Goal: Information Seeking & Learning: Check status

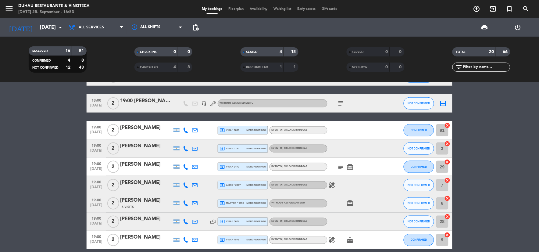
scroll to position [161, 0]
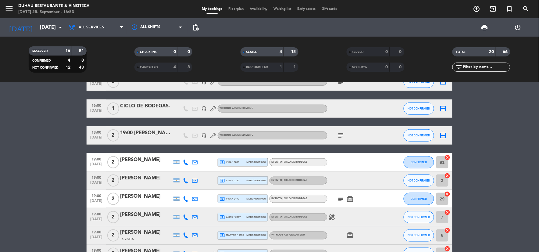
click at [348, 135] on div "subject" at bounding box center [355, 135] width 55 height 18
click at [345, 135] on span "subject" at bounding box center [341, 135] width 9 height 7
click at [342, 135] on icon "subject" at bounding box center [341, 135] width 7 height 7
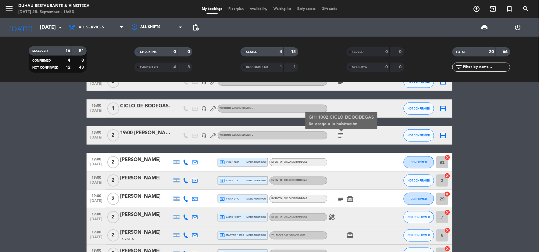
click at [336, 154] on div at bounding box center [355, 162] width 55 height 18
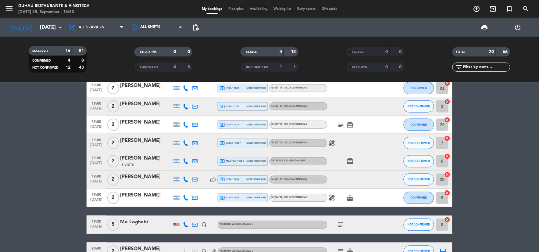
scroll to position [195, 0]
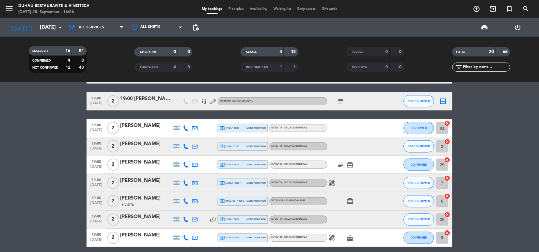
click at [158, 99] on div "19:00 [PERSON_NAME]" at bounding box center [146, 99] width 52 height 8
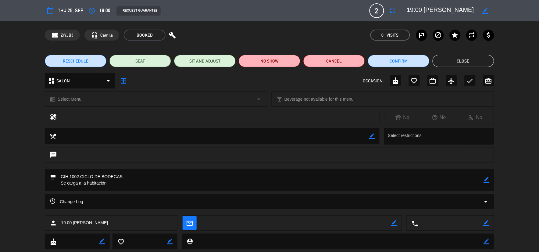
click at [464, 62] on button "Close" at bounding box center [464, 61] width 62 height 12
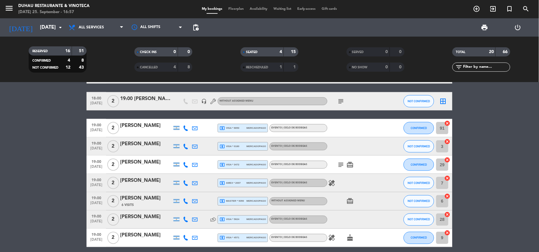
click at [150, 126] on div "[PERSON_NAME]" at bounding box center [146, 126] width 52 height 8
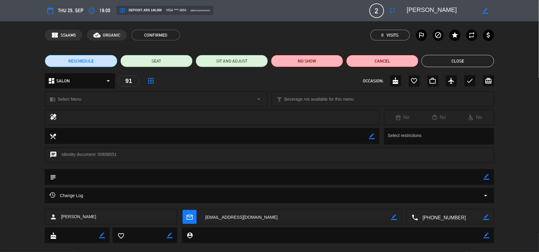
drag, startPoint x: 60, startPoint y: 215, endPoint x: 130, endPoint y: 218, distance: 70.5
click at [130, 218] on div "person [PERSON_NAME]" at bounding box center [111, 216] width 133 height 15
copy span "[PERSON_NAME]"
click at [436, 59] on button "Close" at bounding box center [458, 61] width 72 height 12
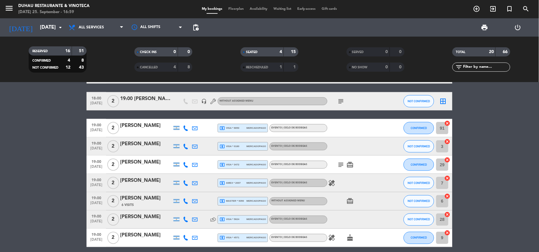
click at [135, 145] on div "[PERSON_NAME]" at bounding box center [146, 144] width 52 height 8
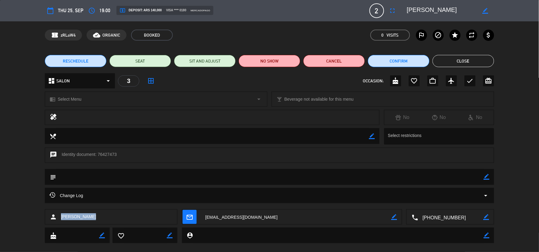
drag, startPoint x: 61, startPoint y: 216, endPoint x: 95, endPoint y: 217, distance: 34.5
click at [95, 217] on div "person [PERSON_NAME]" at bounding box center [111, 216] width 133 height 15
copy span "[PERSON_NAME]"
click at [456, 61] on button "Close" at bounding box center [464, 61] width 62 height 12
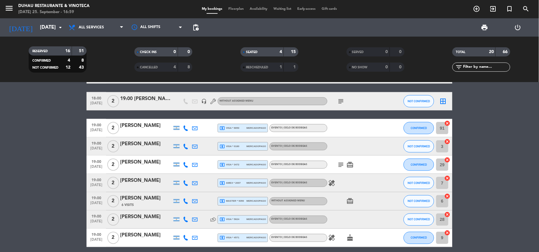
click at [132, 163] on div "[PERSON_NAME]" at bounding box center [146, 162] width 52 height 8
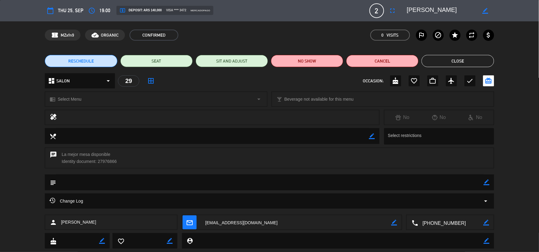
drag, startPoint x: 61, startPoint y: 223, endPoint x: 122, endPoint y: 227, distance: 60.9
click at [122, 227] on div "person [PERSON_NAME]" at bounding box center [111, 222] width 133 height 15
copy span "[PERSON_NAME]"
click at [459, 68] on div "RESCHEDULE SEAT SIT AND ADJUST NO SHOW Cancel Close" at bounding box center [269, 61] width 539 height 24
click at [450, 61] on button "Close" at bounding box center [458, 61] width 72 height 12
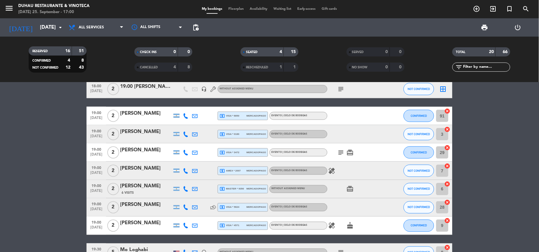
scroll to position [229, 0]
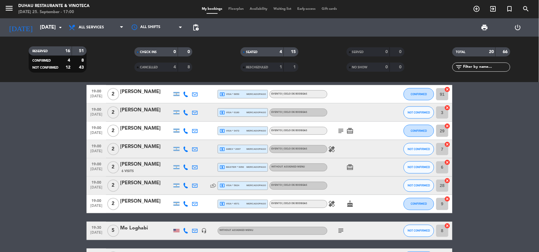
click at [127, 145] on div "[PERSON_NAME]" at bounding box center [146, 147] width 52 height 8
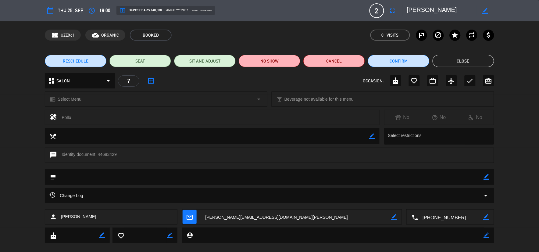
drag, startPoint x: 60, startPoint y: 216, endPoint x: 97, endPoint y: 222, distance: 37.1
click at [97, 222] on div "person [PERSON_NAME]" at bounding box center [111, 216] width 133 height 15
copy span "[PERSON_NAME]"
click at [450, 61] on button "Close" at bounding box center [464, 61] width 62 height 12
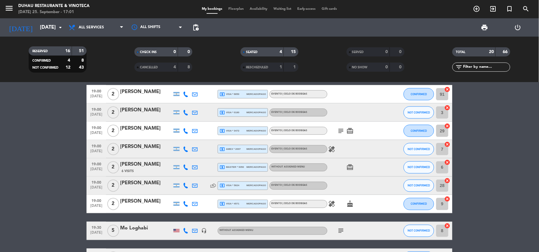
click at [142, 166] on div "[PERSON_NAME]" at bounding box center [146, 165] width 52 height 8
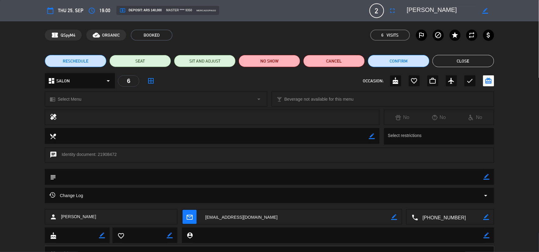
drag, startPoint x: 60, startPoint y: 217, endPoint x: 101, endPoint y: 220, distance: 40.4
click at [101, 220] on div "person [PERSON_NAME]" at bounding box center [111, 216] width 133 height 15
copy span "[PERSON_NAME]"
click at [460, 65] on button "Close" at bounding box center [464, 61] width 62 height 12
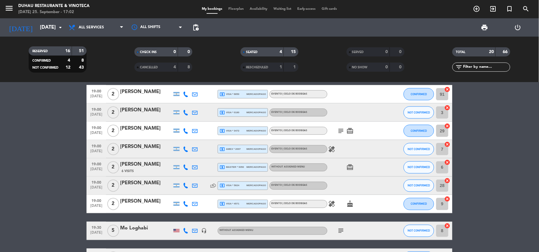
click at [140, 183] on div "[PERSON_NAME]" at bounding box center [146, 183] width 52 height 8
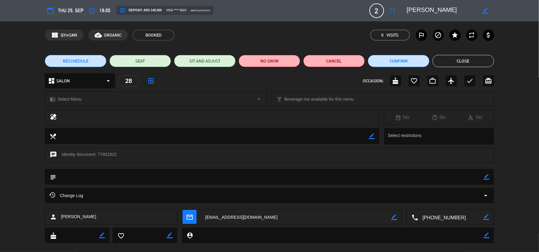
drag, startPoint x: 93, startPoint y: 216, endPoint x: 23, endPoint y: 203, distance: 70.8
click at [23, 203] on div "calendar_today Thu 25, Sep access_time 19:00 local_atm Deposit: ARS 140,000 vis…" at bounding box center [269, 126] width 539 height 252
drag, startPoint x: 23, startPoint y: 203, endPoint x: 69, endPoint y: 215, distance: 47.1
click at [69, 215] on span "[PERSON_NAME]" at bounding box center [78, 216] width 35 height 7
drag, startPoint x: 62, startPoint y: 216, endPoint x: 110, endPoint y: 222, distance: 48.2
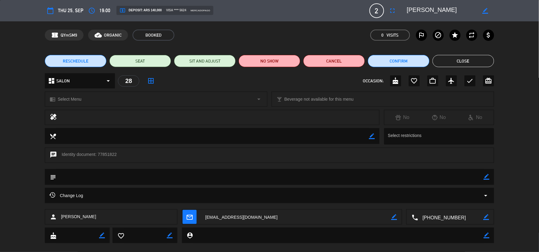
click at [110, 222] on div "person [PERSON_NAME]" at bounding box center [111, 216] width 133 height 15
copy span "[PERSON_NAME]"
click at [459, 58] on button "Close" at bounding box center [464, 61] width 62 height 12
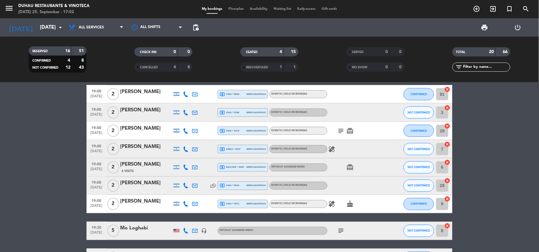
click at [140, 202] on div "[PERSON_NAME]" at bounding box center [146, 202] width 52 height 8
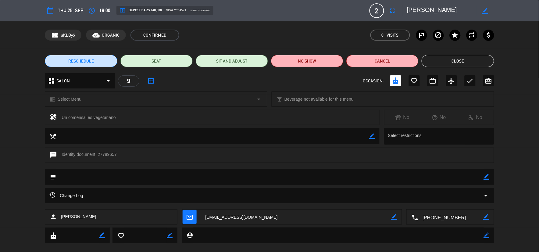
drag, startPoint x: 61, startPoint y: 217, endPoint x: 109, endPoint y: 213, distance: 47.7
click at [109, 213] on div "person [PERSON_NAME]" at bounding box center [111, 216] width 133 height 15
copy span "[PERSON_NAME]"
click at [468, 63] on button "Close" at bounding box center [458, 61] width 72 height 12
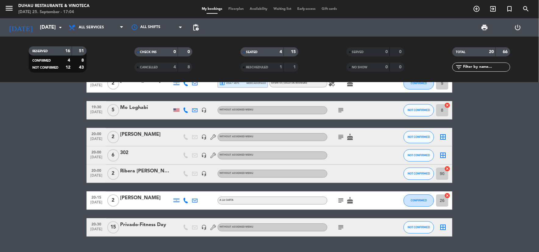
scroll to position [364, 0]
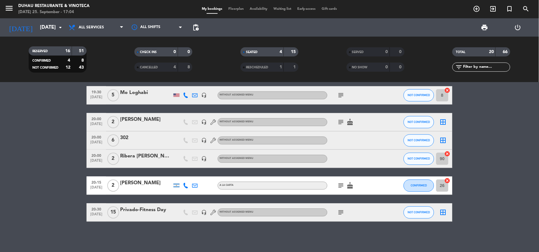
click at [343, 210] on icon "subject" at bounding box center [341, 212] width 7 height 7
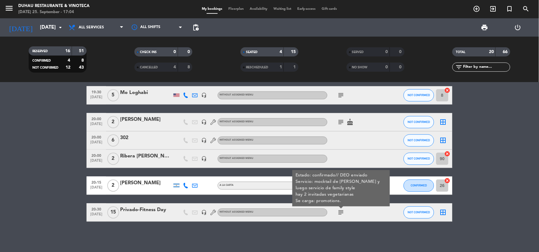
click at [341, 211] on icon "subject" at bounding box center [341, 212] width 7 height 7
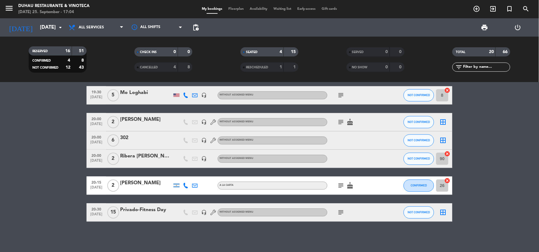
click at [346, 239] on div "Hide note Notes for brunch info_outline bodega icon [PERSON_NAME] bodega icon […" at bounding box center [269, 167] width 539 height 170
click at [205, 137] on div "headset_mic" at bounding box center [203, 140] width 9 height 18
click at [204, 142] on icon "headset_mic" at bounding box center [203, 140] width 5 height 5
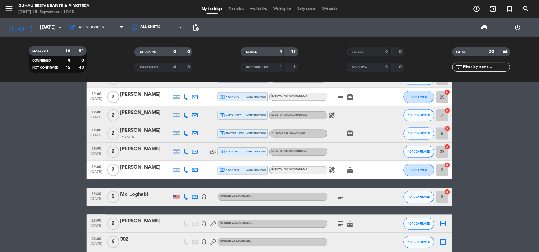
scroll to position [297, 0]
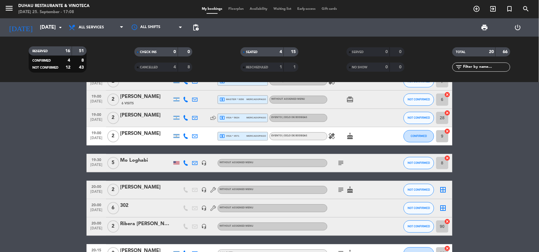
click at [340, 160] on icon "subject" at bounding box center [341, 163] width 7 height 7
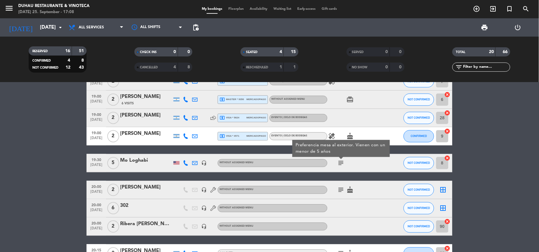
click at [340, 160] on icon "subject" at bounding box center [341, 163] width 7 height 7
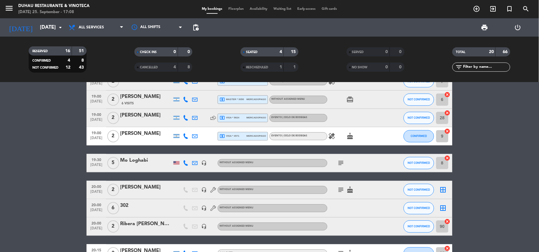
click at [340, 190] on icon "subject" at bounding box center [341, 189] width 7 height 7
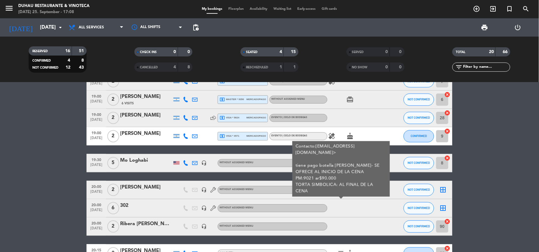
click at [370, 208] on div at bounding box center [355, 208] width 55 height 18
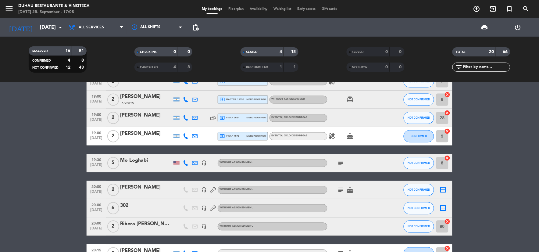
click at [340, 188] on icon "subject" at bounding box center [341, 189] width 7 height 7
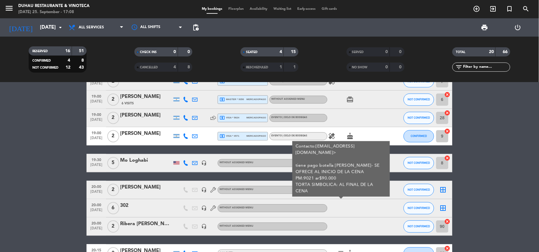
click at [340, 188] on icon "subject" at bounding box center [341, 189] width 7 height 7
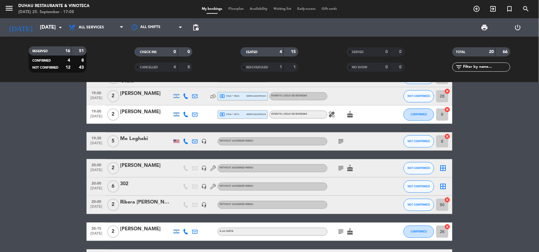
scroll to position [364, 0]
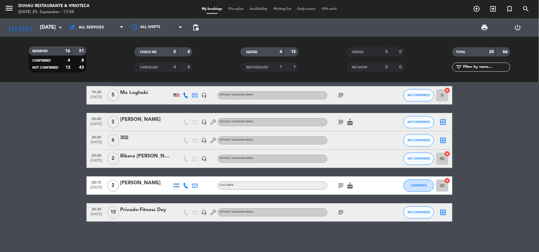
click at [343, 185] on icon "subject" at bounding box center [341, 185] width 7 height 7
click at [339, 211] on icon "subject" at bounding box center [341, 212] width 7 height 7
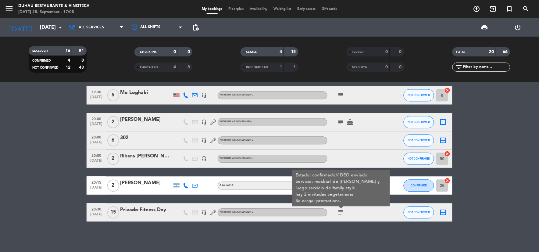
click at [380, 224] on div "Hide note Notes for brunch info_outline bodega icon [PERSON_NAME] bodega icon […" at bounding box center [269, 167] width 539 height 170
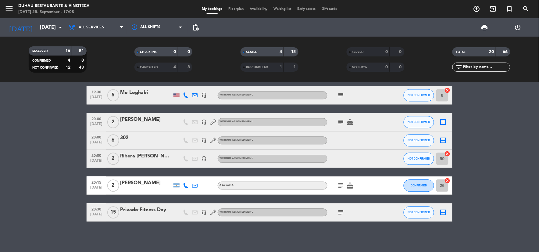
click at [343, 184] on icon "subject" at bounding box center [341, 185] width 7 height 7
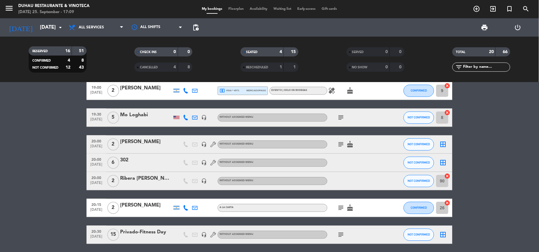
scroll to position [297, 0]
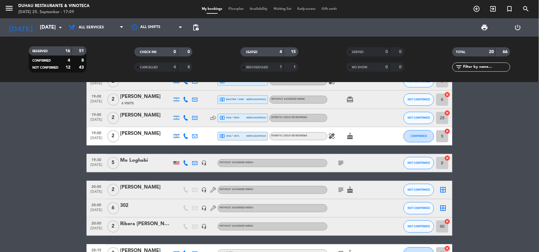
click at [331, 138] on icon "healing" at bounding box center [331, 136] width 7 height 7
click at [342, 162] on icon "subject" at bounding box center [341, 163] width 7 height 7
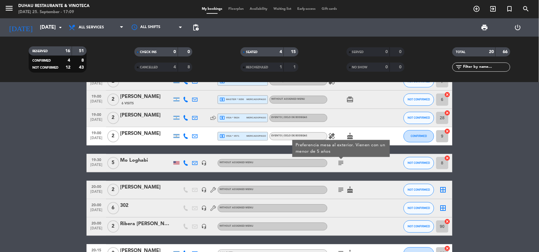
click at [343, 186] on icon "subject" at bounding box center [341, 189] width 7 height 7
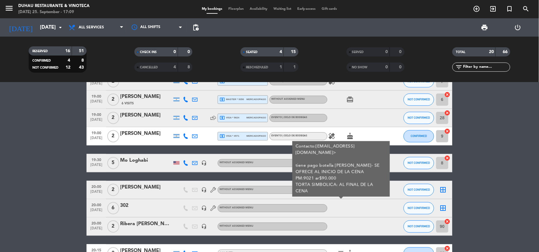
click at [362, 210] on div at bounding box center [355, 208] width 55 height 18
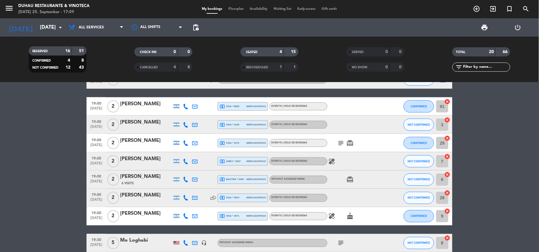
scroll to position [229, 0]
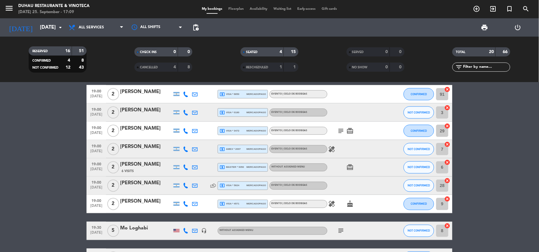
click at [216, 185] on icon at bounding box center [212, 185] width 5 height 5
click at [211, 185] on icon at bounding box center [212, 185] width 5 height 5
drag, startPoint x: 120, startPoint y: 182, endPoint x: 160, endPoint y: 183, distance: 39.1
click at [160, 183] on div "[PERSON_NAME]" at bounding box center [146, 183] width 52 height 8
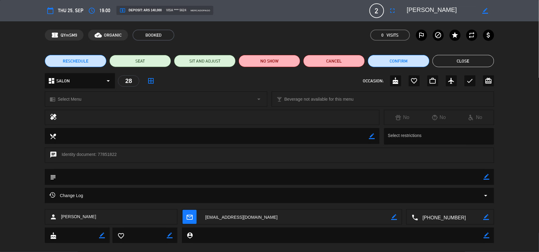
drag, startPoint x: 407, startPoint y: 9, endPoint x: 449, endPoint y: 12, distance: 42.8
click at [450, 12] on div "border_color" at bounding box center [449, 10] width 92 height 11
click at [441, 8] on textarea at bounding box center [442, 10] width 70 height 11
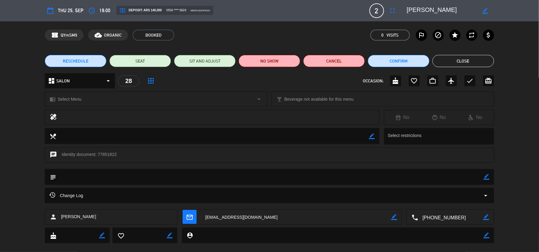
click at [454, 56] on button "Close" at bounding box center [464, 61] width 62 height 12
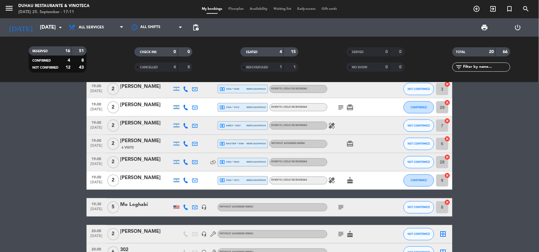
scroll to position [364, 0]
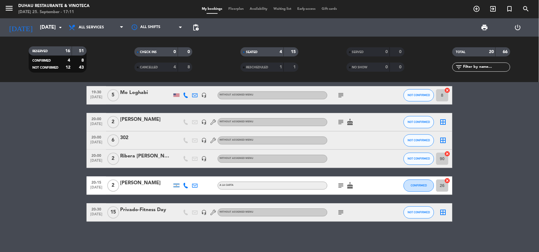
click at [340, 211] on icon "subject" at bounding box center [341, 212] width 7 height 7
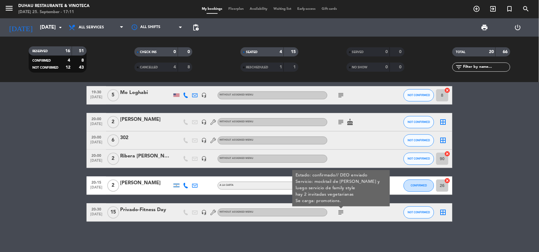
click at [237, 227] on div "Hide note Notes for brunch info_outline bodega icon [PERSON_NAME] bodega icon […" at bounding box center [269, 167] width 539 height 170
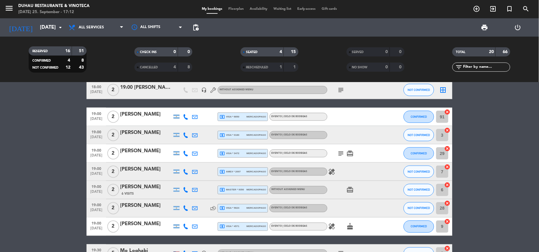
scroll to position [195, 0]
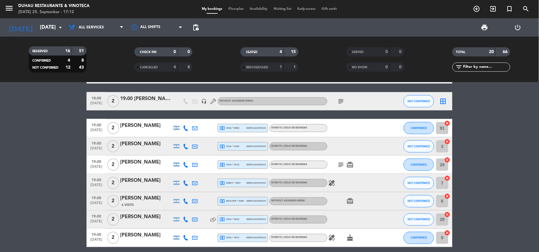
click at [340, 99] on icon "subject" at bounding box center [341, 101] width 7 height 7
click at [57, 94] on bookings-row "12:32 [DATE] 4 [PERSON_NAME] GIH exit_to_app Without assigned menu SEATED 29 ca…" at bounding box center [269, 165] width 539 height 451
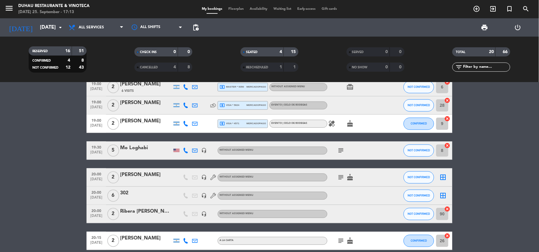
scroll to position [364, 0]
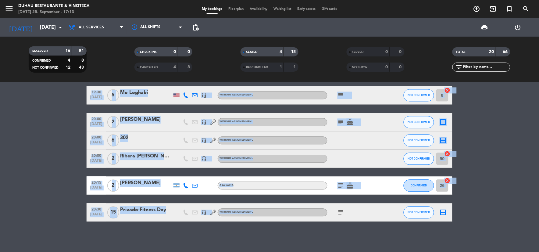
drag, startPoint x: 62, startPoint y: 84, endPoint x: 328, endPoint y: 215, distance: 296.5
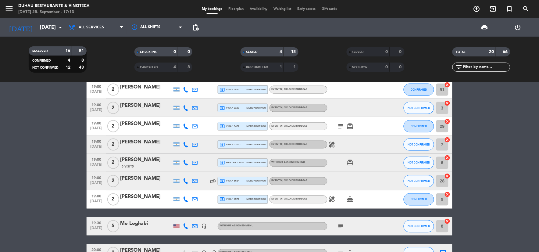
scroll to position [195, 0]
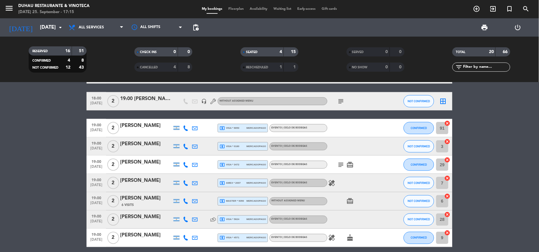
click at [340, 99] on icon "subject" at bounding box center [341, 101] width 7 height 7
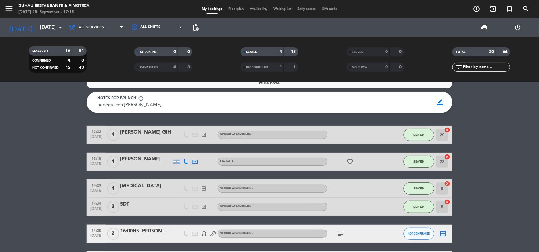
scroll to position [0, 0]
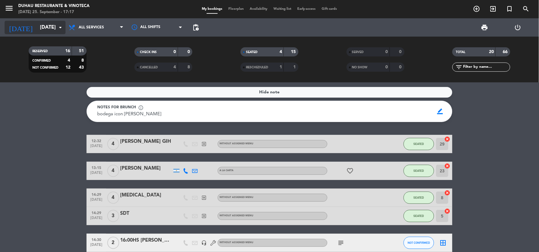
click at [51, 29] on input "[DATE]" at bounding box center [69, 28] width 65 height 12
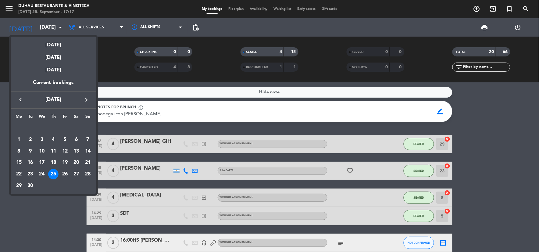
click at [119, 25] on div at bounding box center [269, 126] width 539 height 252
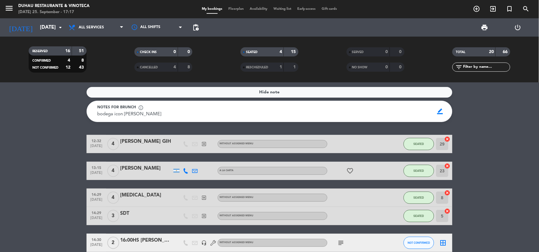
click at [119, 25] on span "All services" at bounding box center [96, 27] width 61 height 13
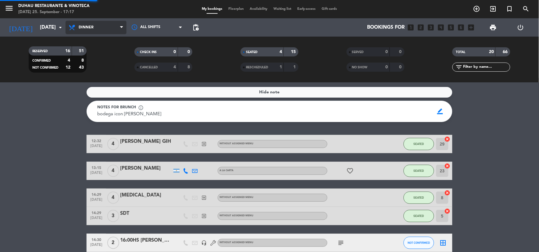
click at [96, 95] on ng-component "menu Duhau Restaurante & Vinoteca [DATE] 25. September - 17:17 My bookings Floo…" at bounding box center [269, 126] width 539 height 252
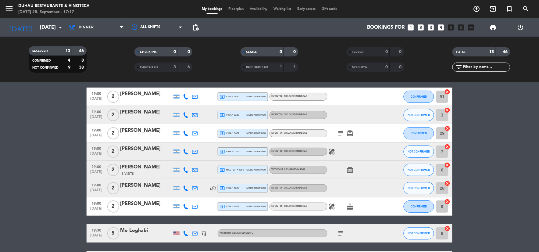
scroll to position [34, 0]
